Goal: Task Accomplishment & Management: Use online tool/utility

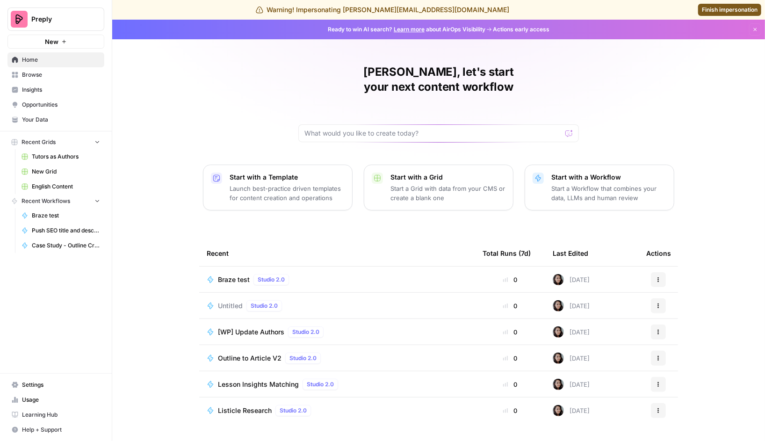
click at [228, 301] on span "Untitled" at bounding box center [230, 305] width 25 height 9
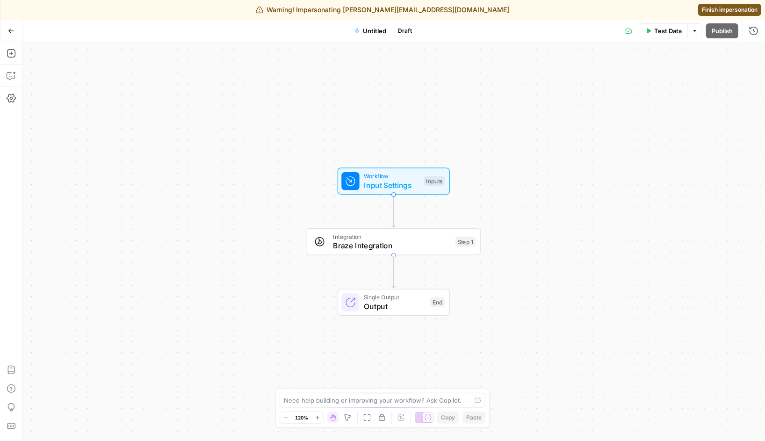
click at [364, 237] on span "Integration" at bounding box center [392, 237] width 118 height 9
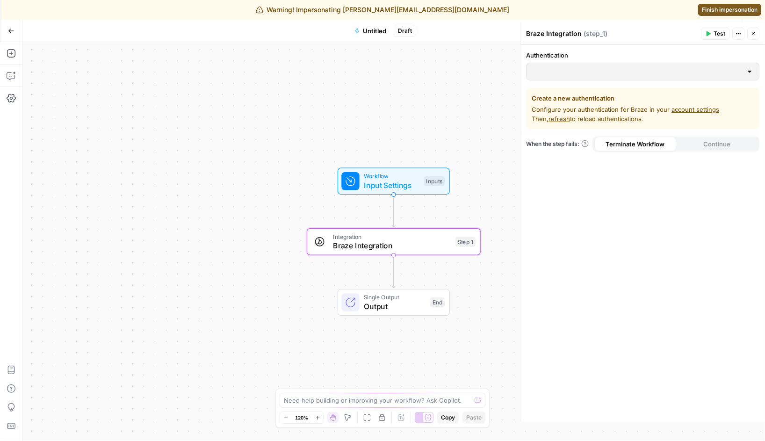
click at [608, 61] on div "Authentication" at bounding box center [642, 66] width 233 height 30
click at [662, 88] on div "Create a new authentication Configure your authentication for Braze in your acc…" at bounding box center [642, 108] width 233 height 41
click at [381, 416] on icon "button" at bounding box center [382, 418] width 6 height 7
click at [567, 70] on input "Authentication" at bounding box center [637, 71] width 210 height 9
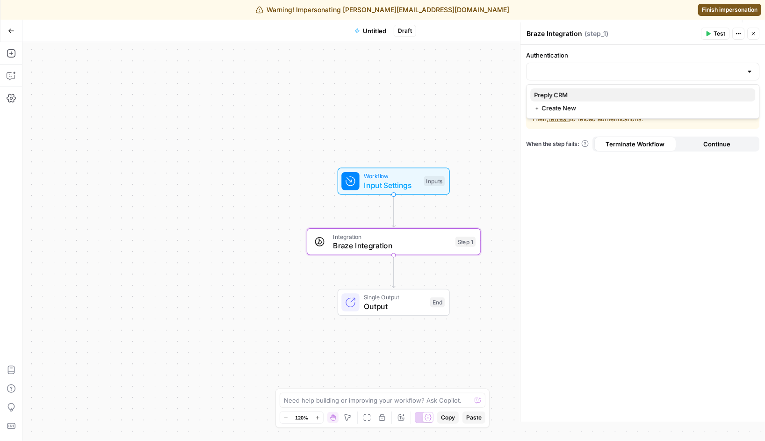
click at [579, 100] on button "Preply CRM" at bounding box center [643, 94] width 225 height 13
type input "Preply CRM"
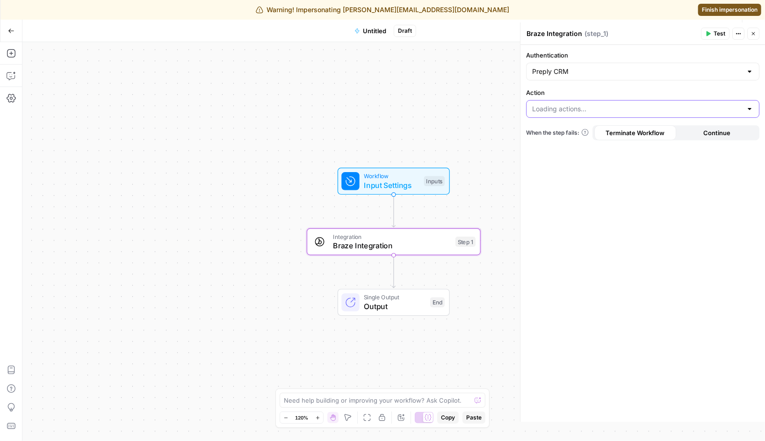
click at [611, 108] on input "Action" at bounding box center [637, 108] width 210 height 9
click at [615, 86] on form "Authentication Preply CRM Action When the step fails: Terminate Workflow Contin…" at bounding box center [643, 233] width 245 height 377
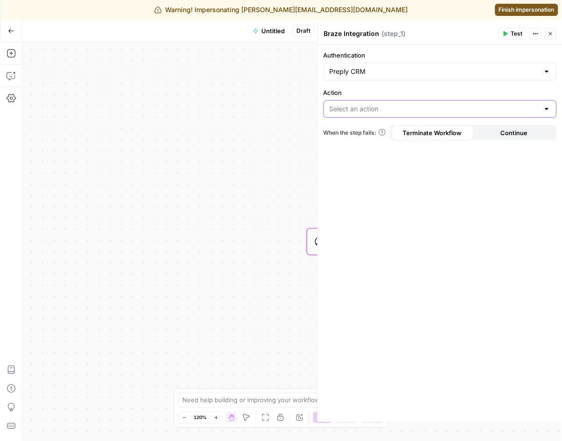
click at [430, 106] on input "Action" at bounding box center [435, 108] width 210 height 9
click at [441, 191] on form "Authentication Preply CRM Action When the step fails: Terminate Workflow Contin…" at bounding box center [440, 233] width 245 height 377
click at [553, 31] on icon "button" at bounding box center [551, 34] width 6 height 6
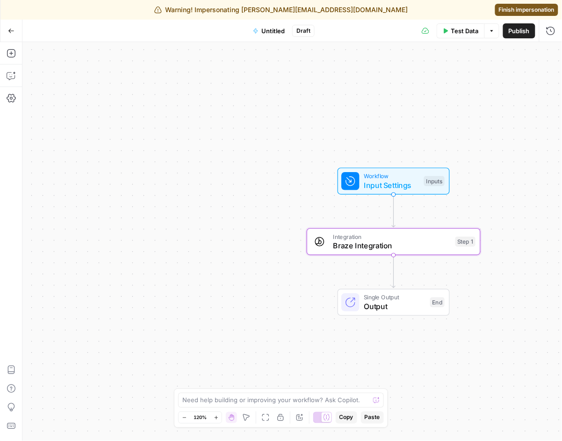
click at [541, 4] on link "Finish impersonation" at bounding box center [526, 10] width 63 height 12
